Goal: Information Seeking & Learning: Learn about a topic

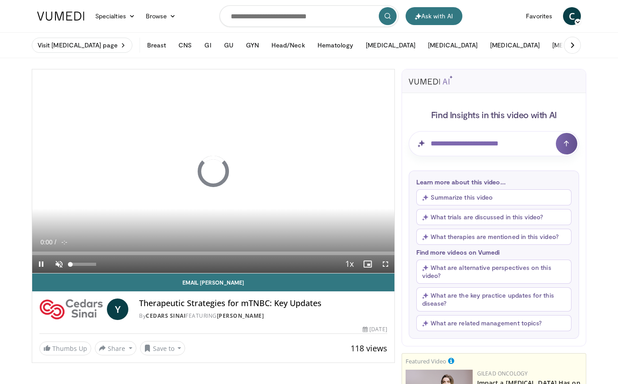
click at [58, 264] on span "Video Player" at bounding box center [59, 264] width 18 height 18
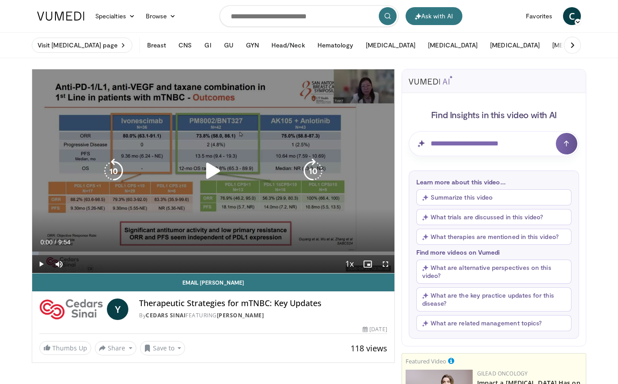
click at [214, 170] on icon "Video Player" at bounding box center [213, 170] width 25 height 25
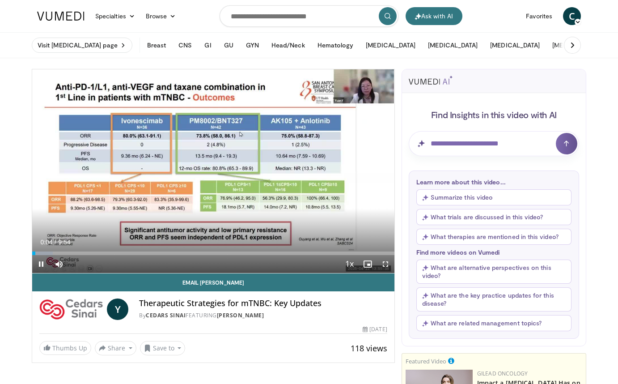
click at [384, 265] on span "Video Player" at bounding box center [386, 264] width 18 height 18
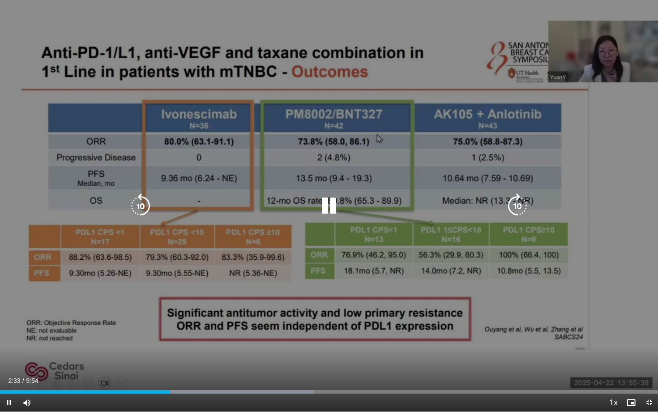
click at [333, 320] on div "10 seconds Tap to unmute" at bounding box center [329, 205] width 658 height 411
click at [326, 206] on icon "Video Player" at bounding box center [328, 205] width 25 height 25
drag, startPoint x: 569, startPoint y: 48, endPoint x: 578, endPoint y: 133, distance: 85.5
click at [578, 133] on div "10 seconds Tap to unmute" at bounding box center [329, 205] width 658 height 411
drag, startPoint x: 587, startPoint y: 65, endPoint x: 544, endPoint y: 227, distance: 167.3
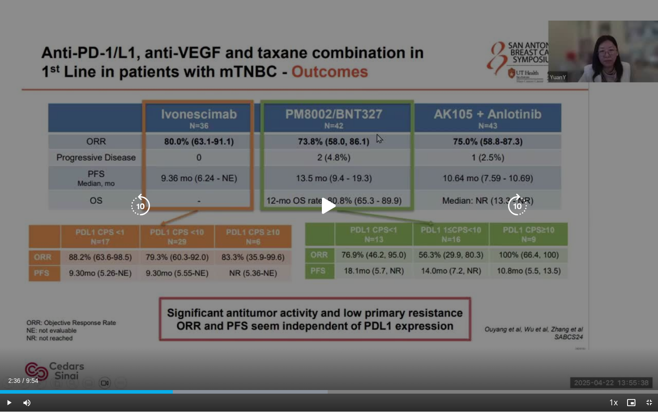
click at [544, 227] on div "10 seconds Tap to unmute" at bounding box center [329, 205] width 658 height 411
click at [311, 267] on div "10 seconds Tap to unmute" at bounding box center [329, 205] width 658 height 411
click at [341, 290] on div "10 seconds Tap to unmute" at bounding box center [329, 205] width 658 height 411
click at [400, 320] on div "10 seconds Tap to unmute" at bounding box center [329, 205] width 658 height 411
click at [449, 222] on div "10 seconds Tap to unmute" at bounding box center [329, 205] width 658 height 411
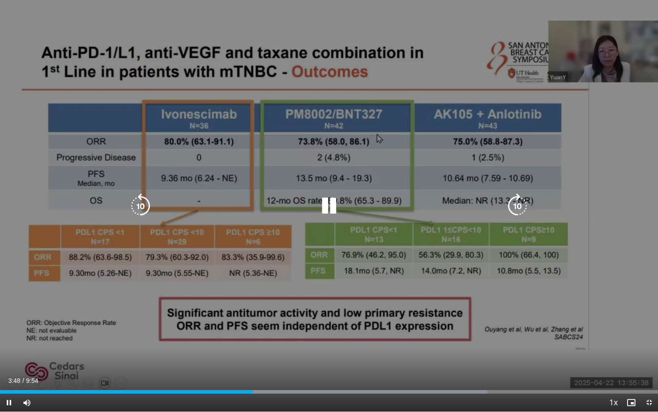
click at [42, 104] on div "10 seconds Tap to unmute" at bounding box center [329, 205] width 658 height 411
click at [325, 205] on icon "Video Player" at bounding box center [328, 205] width 25 height 25
click at [353, 356] on div "10 seconds Tap to unmute" at bounding box center [329, 205] width 658 height 411
click at [325, 206] on icon "Video Player" at bounding box center [328, 205] width 25 height 25
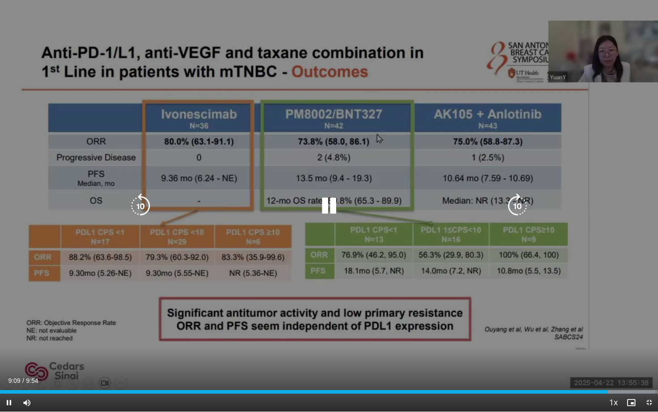
click at [303, 319] on div "10 seconds Tap to unmute" at bounding box center [329, 205] width 658 height 411
click at [313, 322] on div "10 seconds Tap to unmute" at bounding box center [329, 205] width 658 height 411
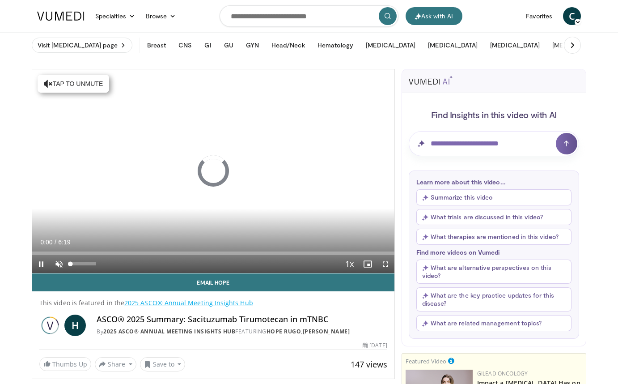
click at [57, 264] on span "Video Player" at bounding box center [59, 264] width 18 height 18
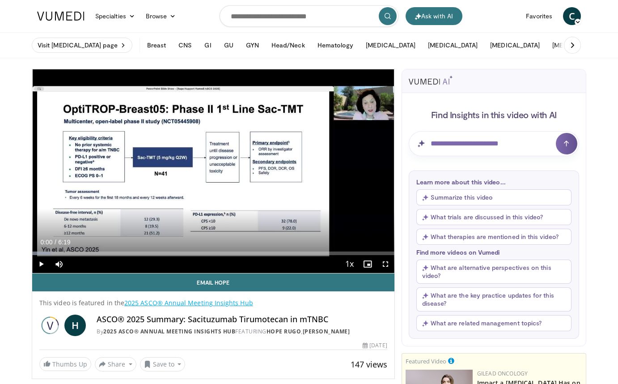
click at [42, 264] on span "Video Player" at bounding box center [41, 264] width 18 height 18
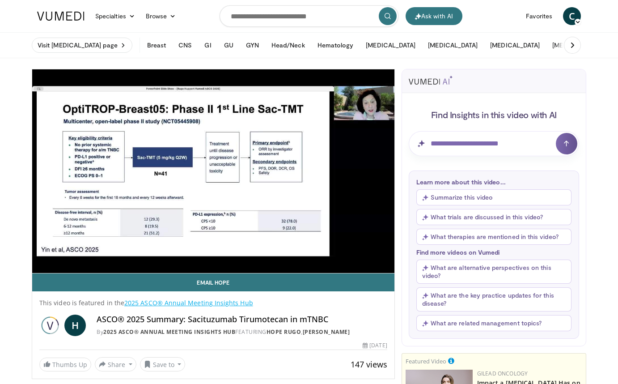
click at [463, 198] on button "Summarize this video" at bounding box center [494, 197] width 155 height 16
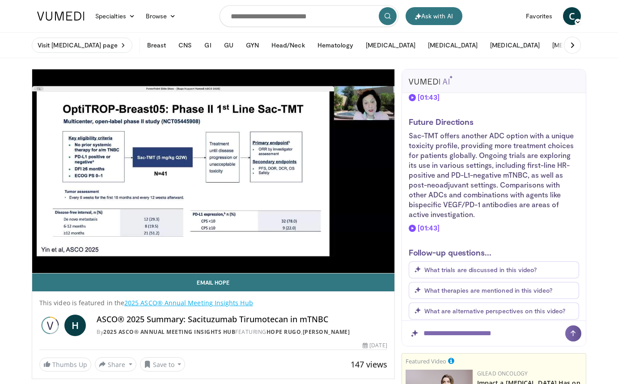
scroll to position [445, 0]
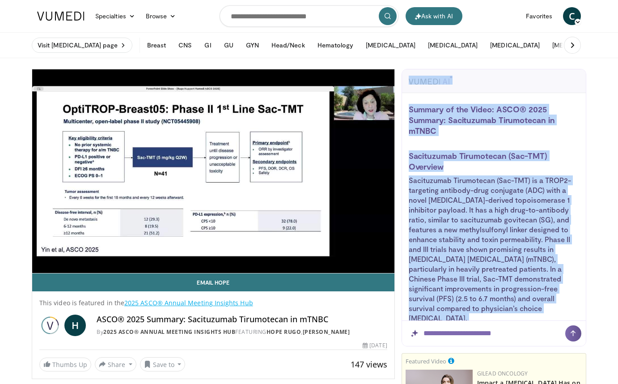
scroll to position [0, 0]
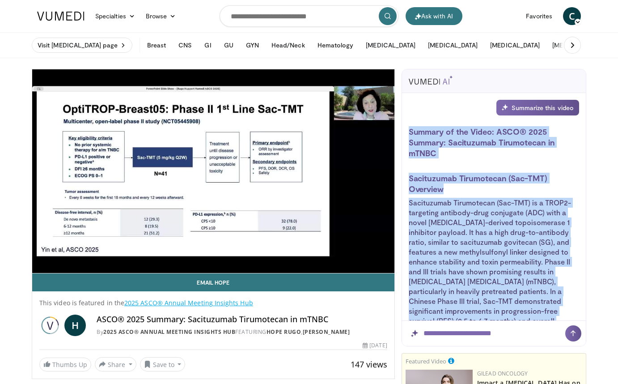
drag, startPoint x: 478, startPoint y: 210, endPoint x: 408, endPoint y: 133, distance: 104.8
click at [408, 133] on div "Summarize this video Summary of the Video: ASCO® 2025 Summary: Sacituzumab Tiru…" at bounding box center [494, 208] width 184 height 231
copy div "Summary of the Video: ASCO® 2025 Summary: Sacituzumab Tirumotecan in mTNBC Saci…"
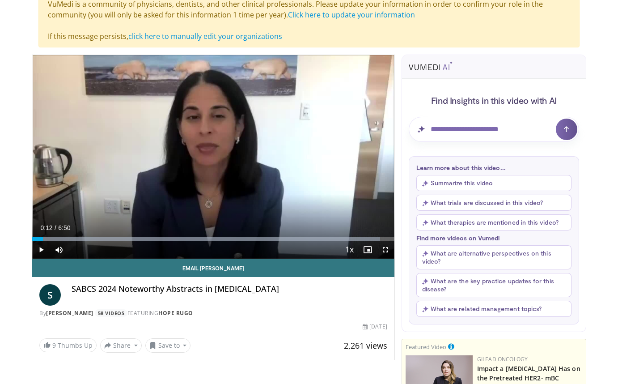
scroll to position [76, 0]
